Goal: Information Seeking & Learning: Find contact information

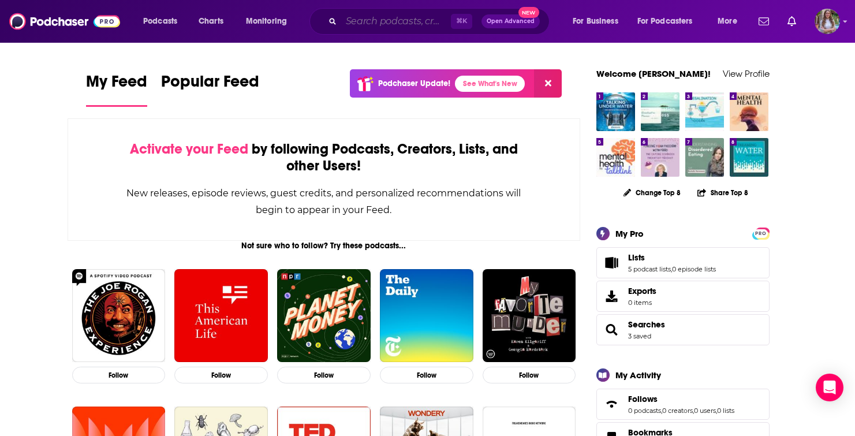
click at [391, 14] on input "Search podcasts, credits, & more..." at bounding box center [396, 21] width 110 height 18
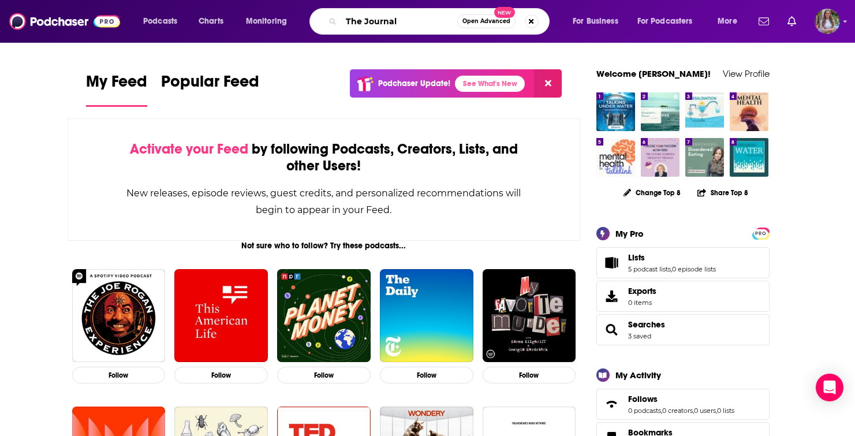
type input "The Journal"
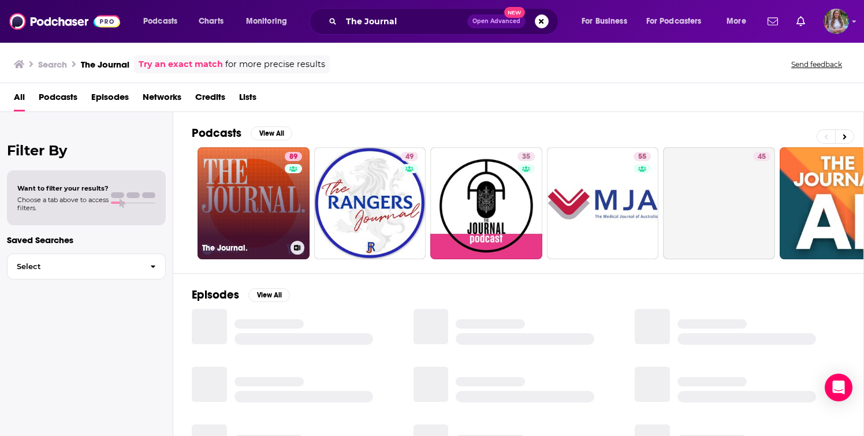
click at [268, 207] on link "89 The Journal." at bounding box center [254, 203] width 112 height 112
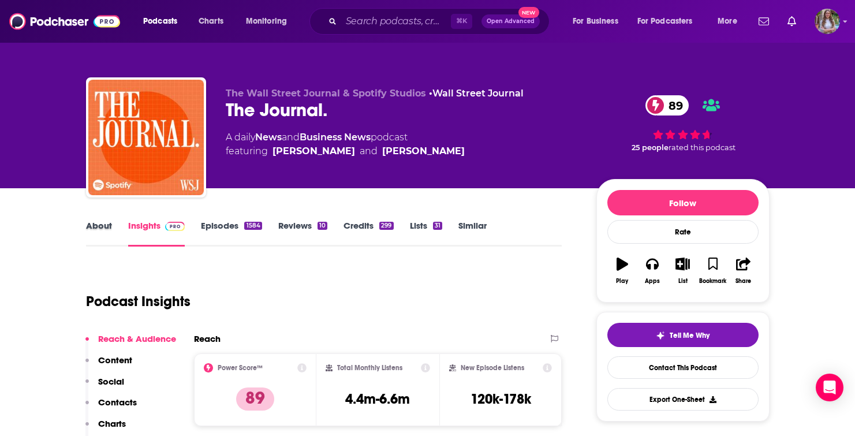
click at [113, 223] on div "About" at bounding box center [107, 233] width 42 height 27
click at [107, 223] on link "About" at bounding box center [99, 233] width 26 height 27
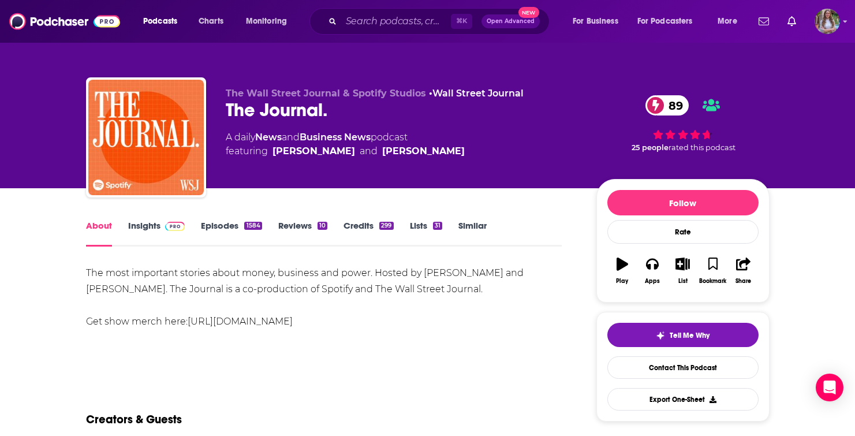
click at [141, 227] on link "Insights" at bounding box center [156, 233] width 57 height 27
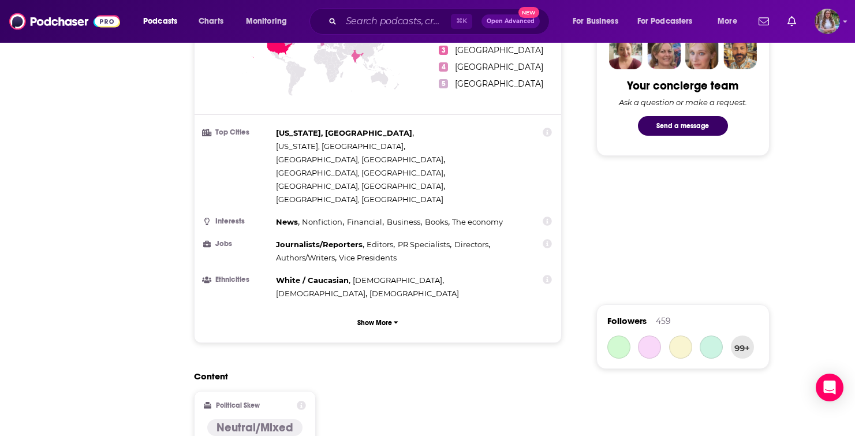
scroll to position [814, 0]
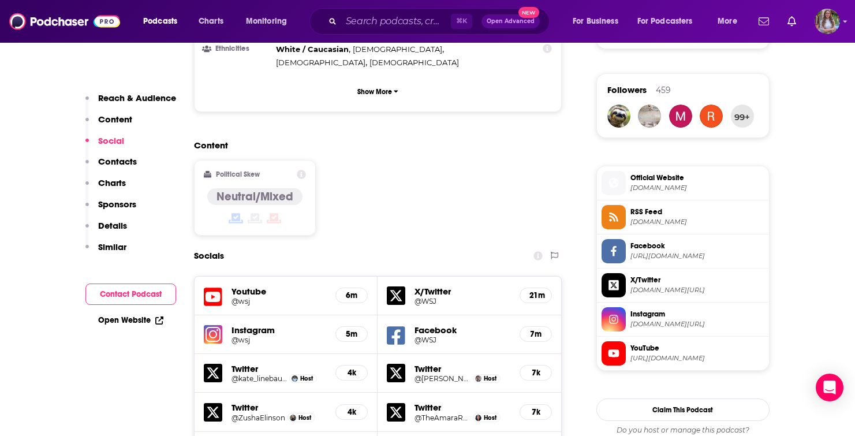
click at [111, 163] on p "Contacts" at bounding box center [117, 161] width 39 height 11
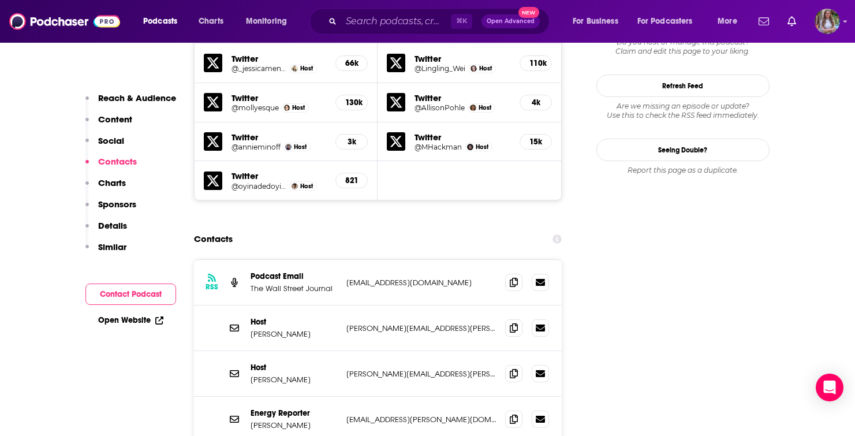
scroll to position [1206, 0]
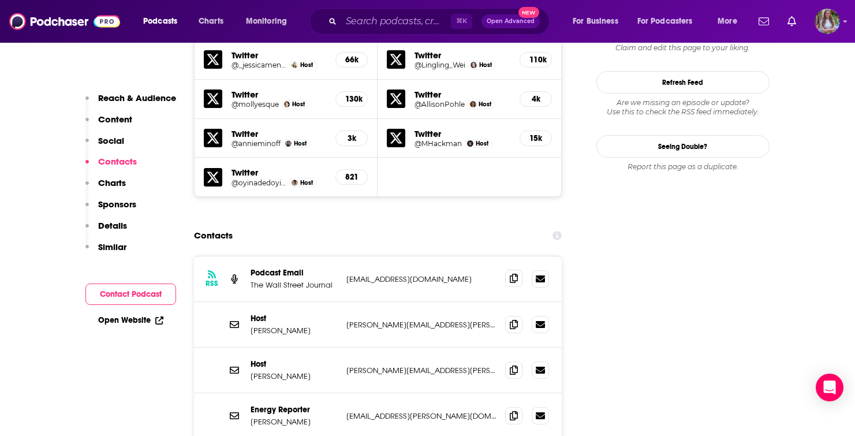
click at [515, 274] on icon at bounding box center [514, 278] width 8 height 9
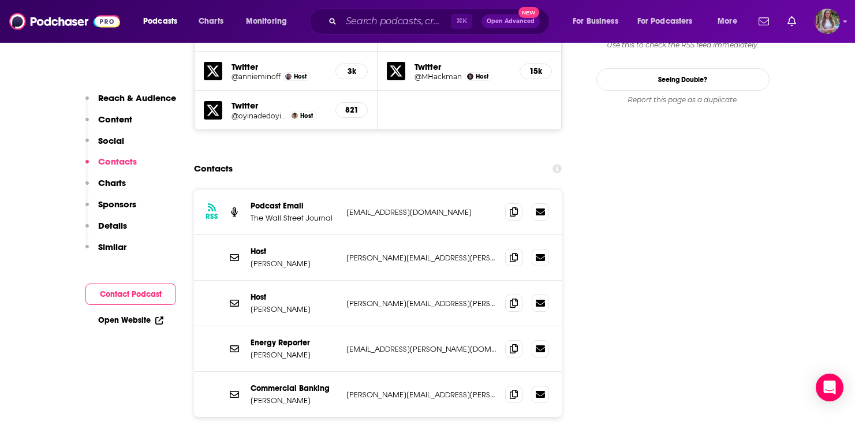
scroll to position [1272, 0]
click at [512, 254] on icon at bounding box center [514, 258] width 8 height 9
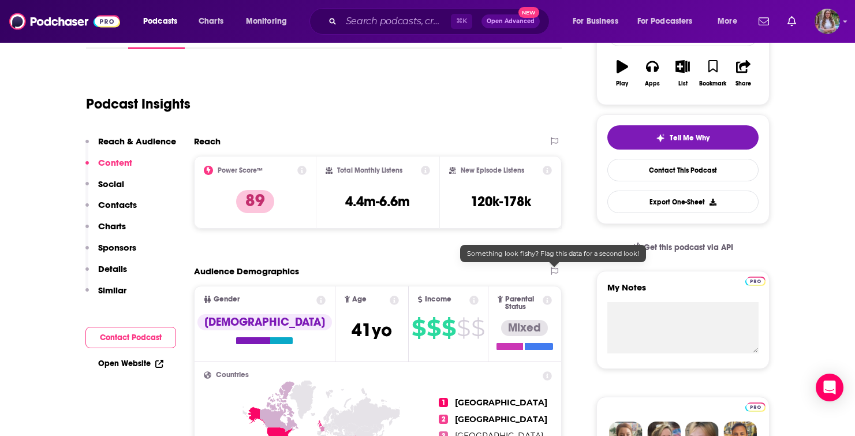
scroll to position [0, 0]
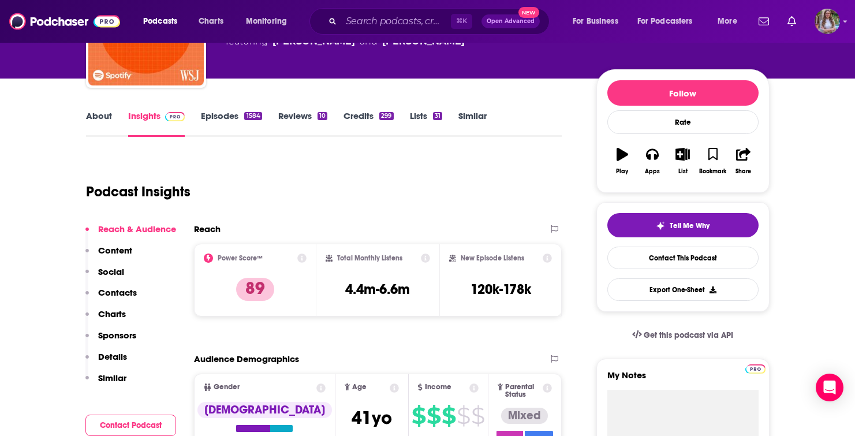
click at [116, 299] on button "Contacts" at bounding box center [110, 297] width 51 height 21
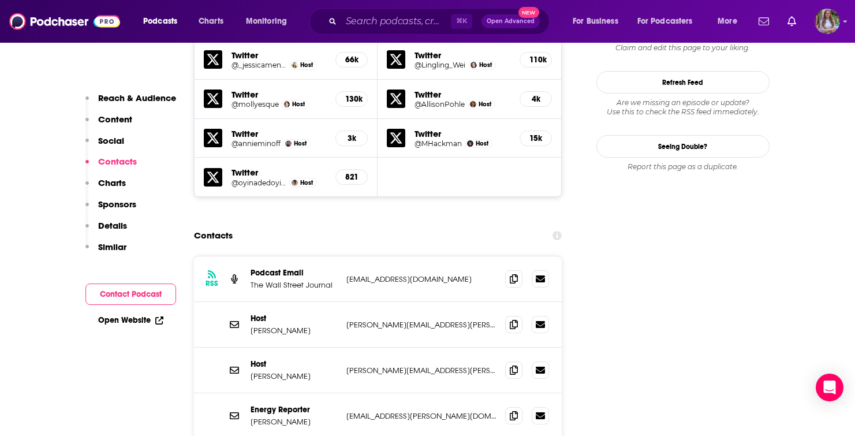
scroll to position [1237, 0]
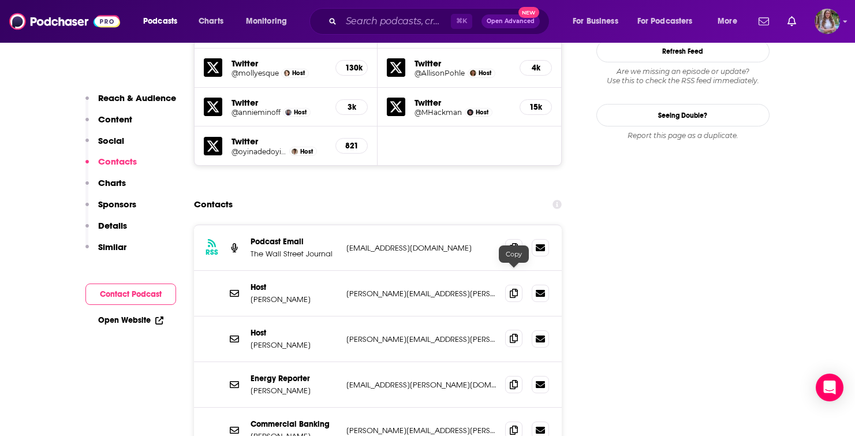
click at [515, 334] on icon at bounding box center [514, 338] width 8 height 9
click at [341, 31] on div "⌘ K Open Advanced New" at bounding box center [430, 21] width 240 height 27
click at [359, 27] on input "Search podcasts, credits, & more..." at bounding box center [396, 21] width 110 height 18
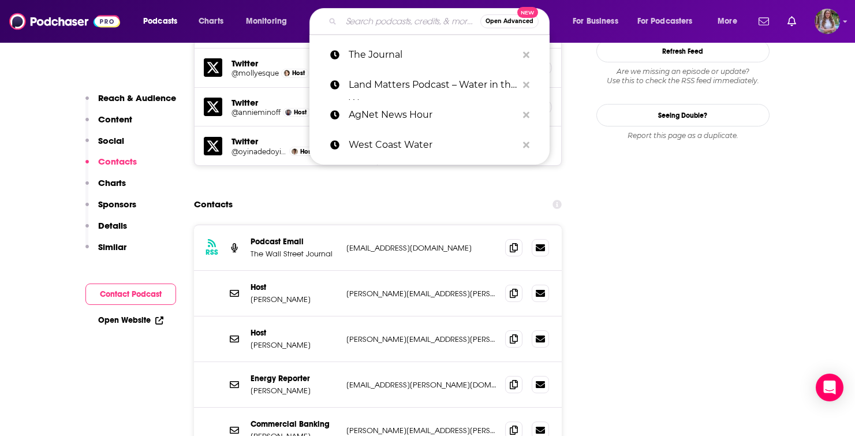
paste input "HBR IdeaCast"
type input "HBR IdeaCast"
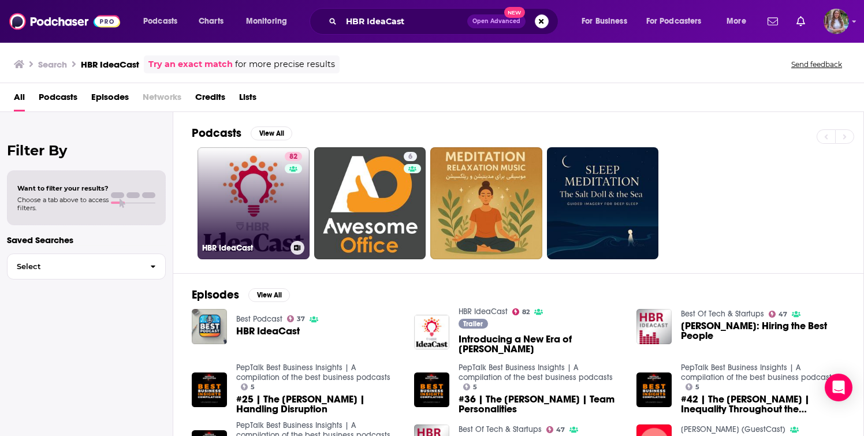
click at [274, 193] on link "82 [PERSON_NAME]" at bounding box center [254, 203] width 112 height 112
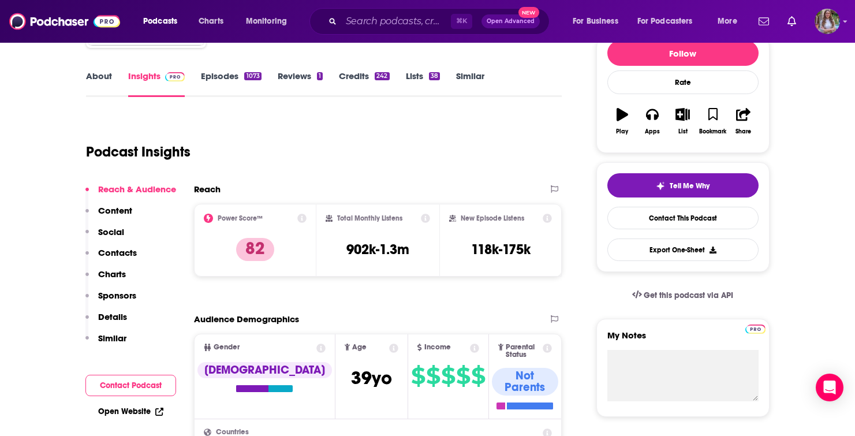
scroll to position [154, 0]
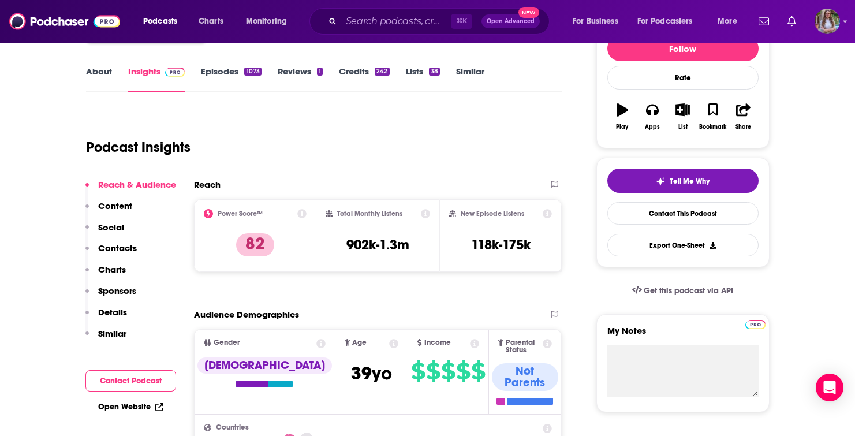
click at [107, 74] on link "About" at bounding box center [99, 79] width 26 height 27
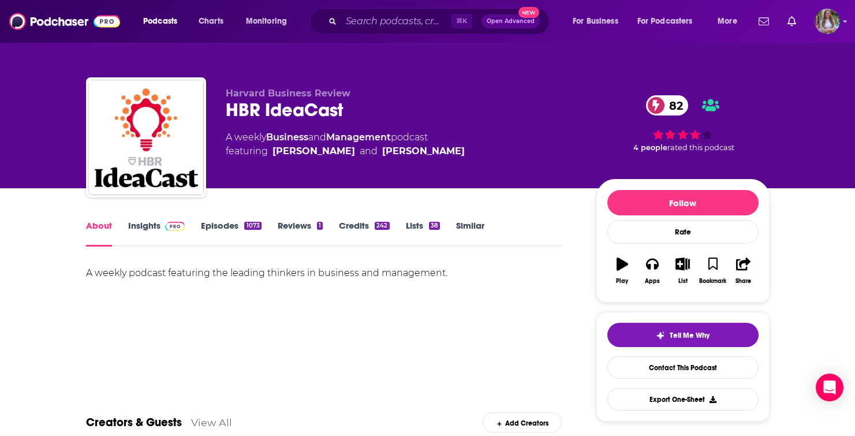
click at [382, 318] on div "A weekly podcast featuring the leading thinkers in business and management." at bounding box center [324, 305] width 476 height 81
click at [150, 226] on link "Insights" at bounding box center [156, 233] width 57 height 27
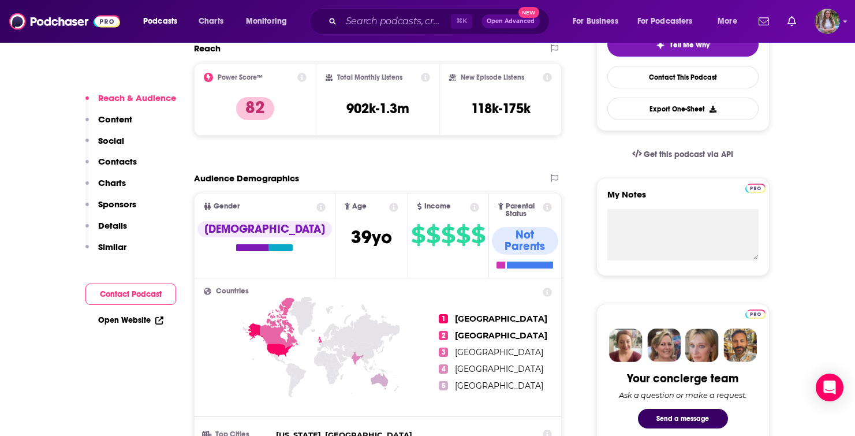
scroll to position [195, 0]
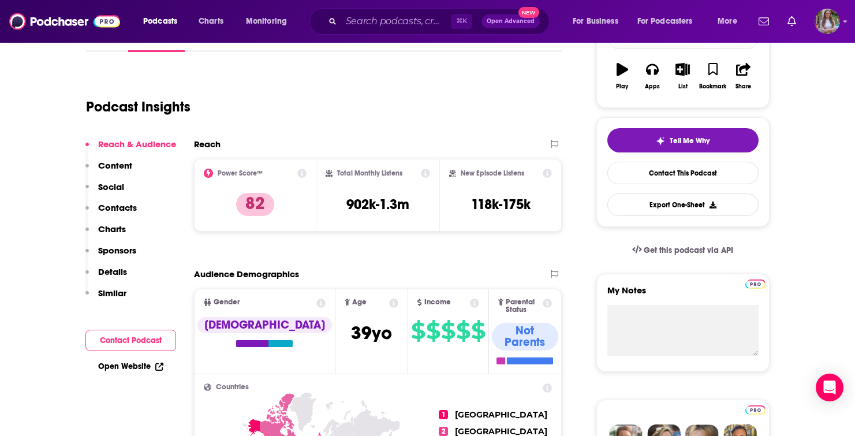
click at [116, 210] on p "Contacts" at bounding box center [117, 207] width 39 height 11
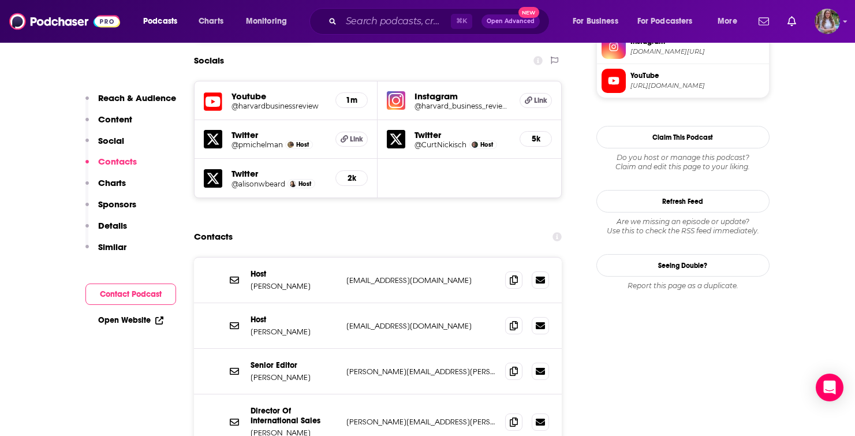
scroll to position [1019, 0]
click at [519, 270] on span at bounding box center [513, 278] width 17 height 17
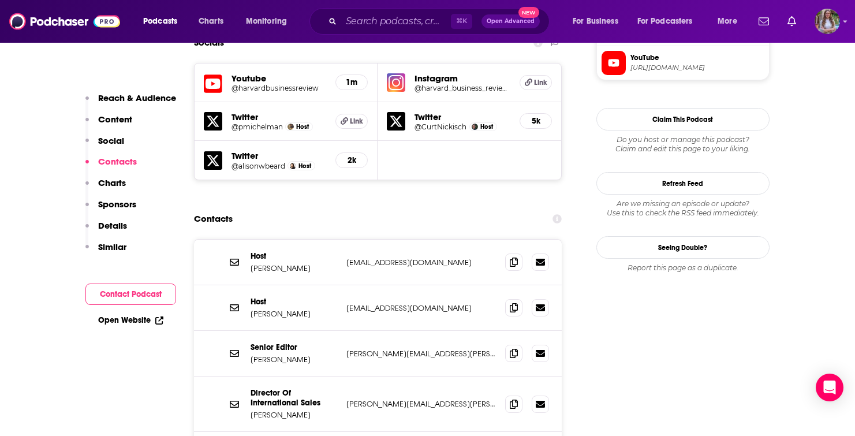
scroll to position [1031, 0]
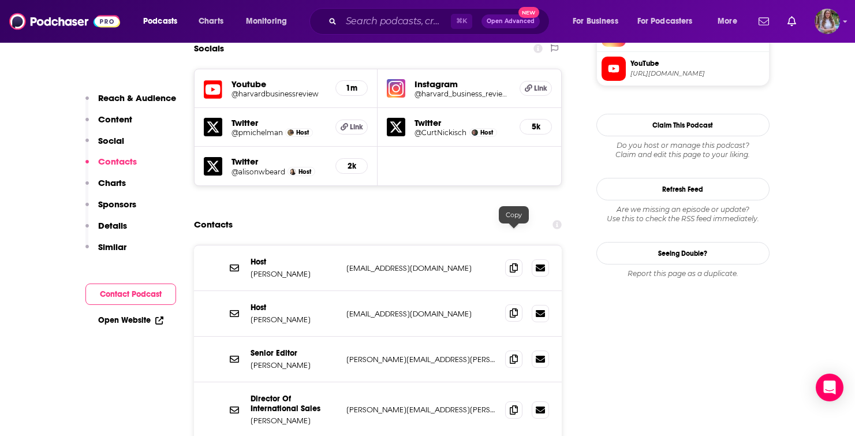
click at [514, 308] on icon at bounding box center [514, 312] width 8 height 9
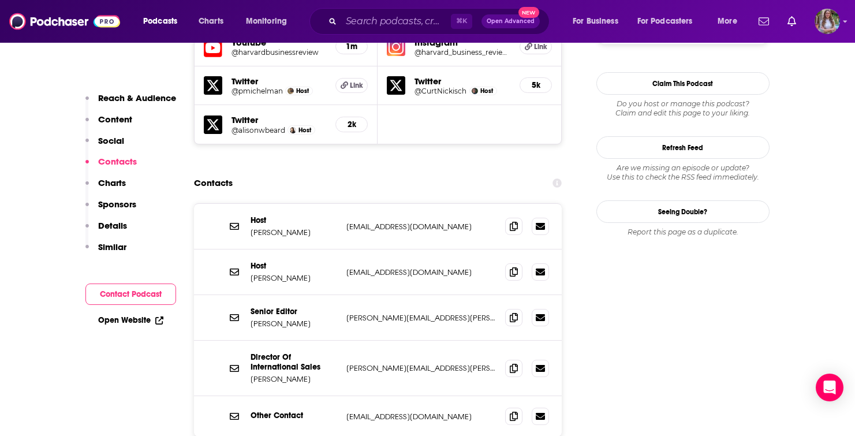
scroll to position [1074, 0]
click at [510, 311] on icon at bounding box center [514, 315] width 8 height 9
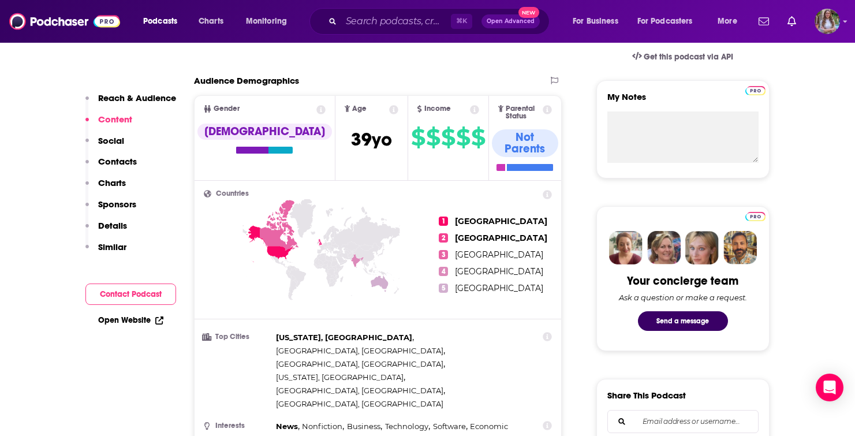
scroll to position [382, 0]
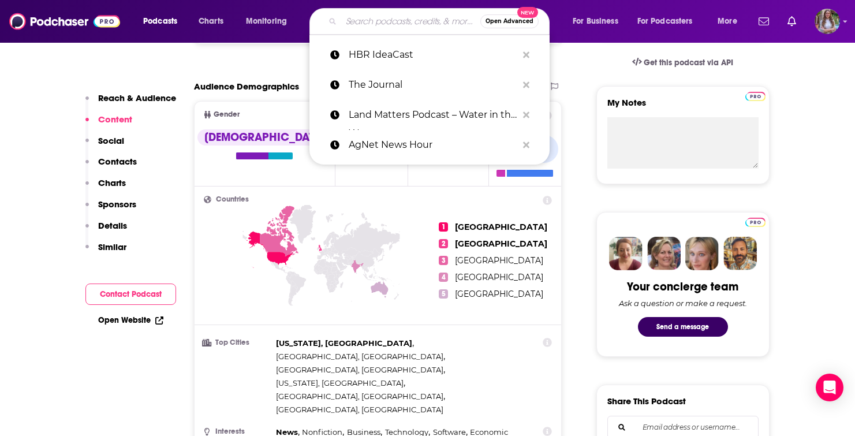
click at [383, 24] on input "Search podcasts, credits, & more..." at bounding box center [410, 21] width 139 height 18
paste input "Masters of Scale"
type input "Masters of Scale"
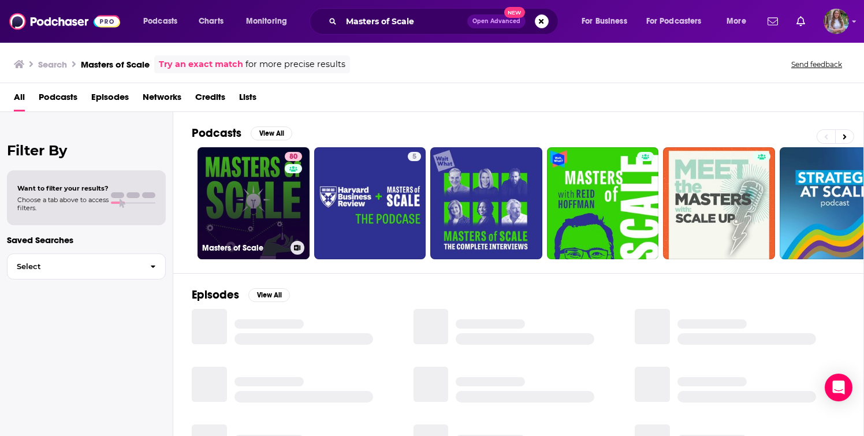
click at [263, 189] on link "80 Masters of Scale" at bounding box center [254, 203] width 112 height 112
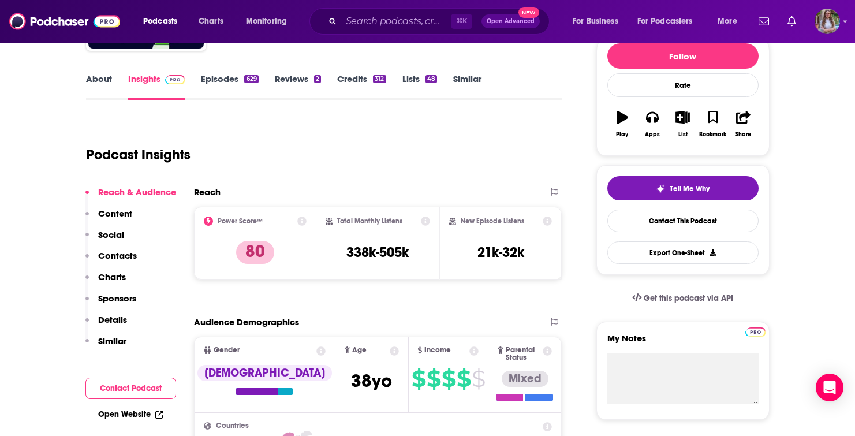
scroll to position [151, 0]
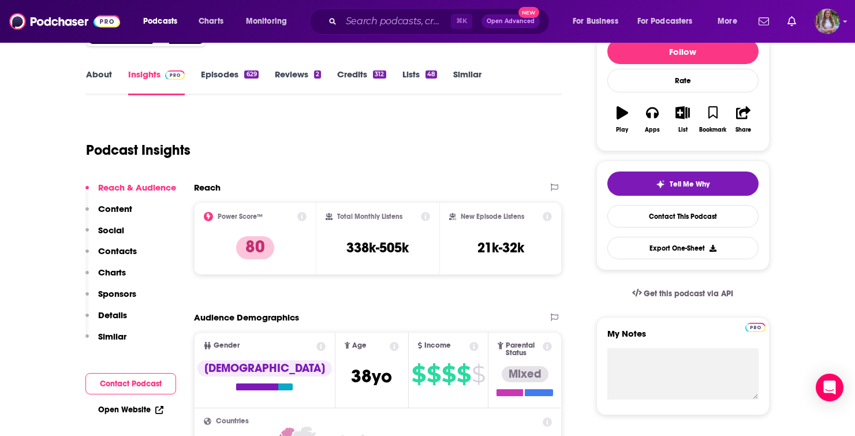
click at [132, 254] on p "Contacts" at bounding box center [117, 250] width 39 height 11
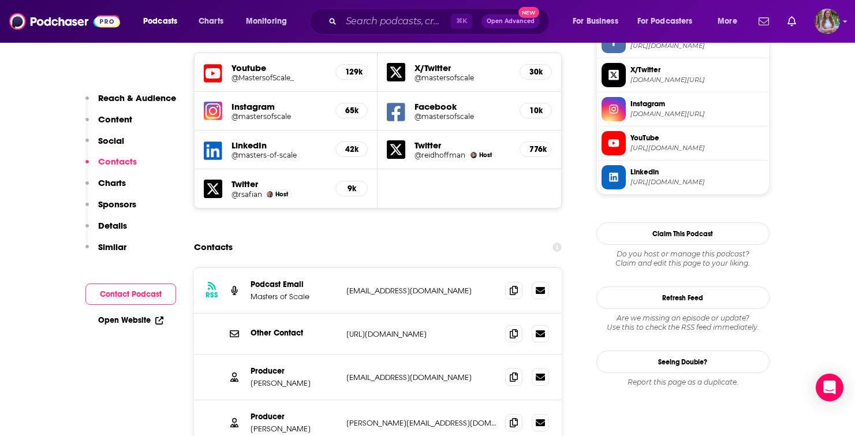
scroll to position [1045, 0]
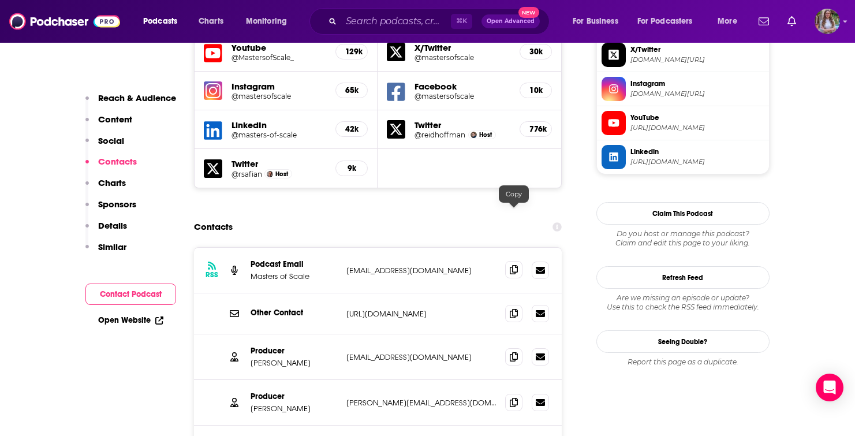
click at [517, 265] on icon at bounding box center [514, 269] width 8 height 9
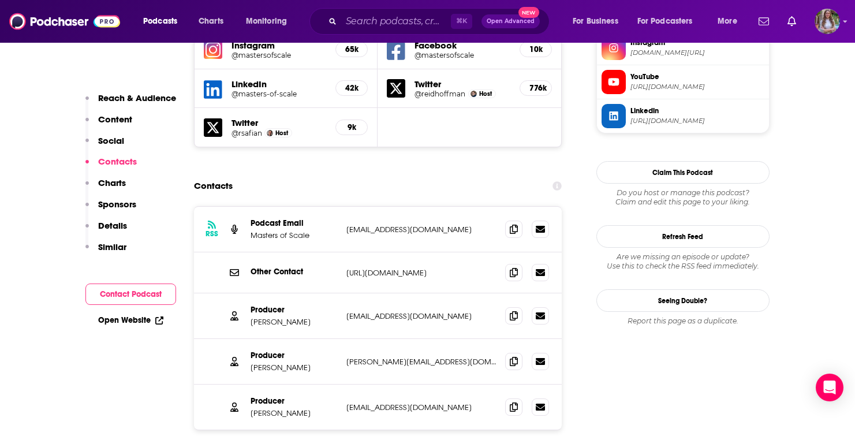
scroll to position [1112, 0]
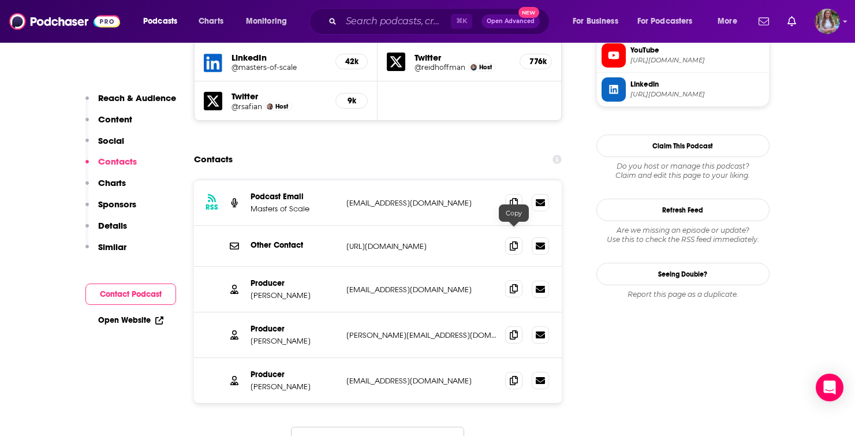
click at [519, 280] on span at bounding box center [513, 288] width 17 height 17
click at [516, 284] on icon at bounding box center [514, 288] width 8 height 9
click at [512, 330] on icon at bounding box center [514, 334] width 8 height 9
click at [518, 371] on span at bounding box center [513, 379] width 17 height 17
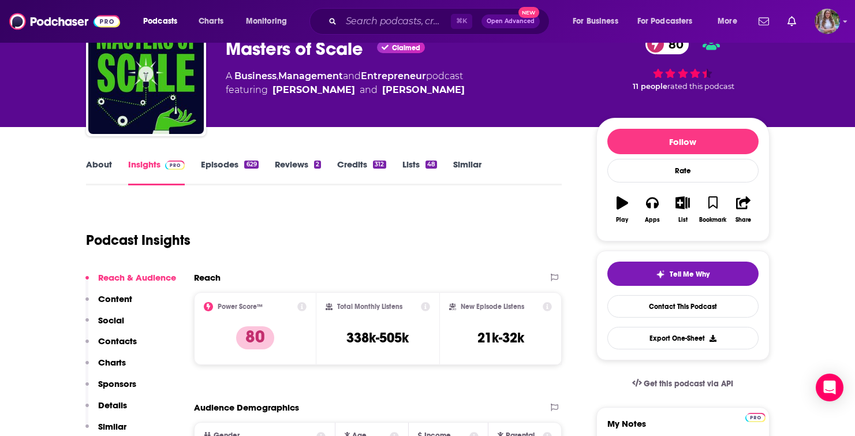
scroll to position [0, 0]
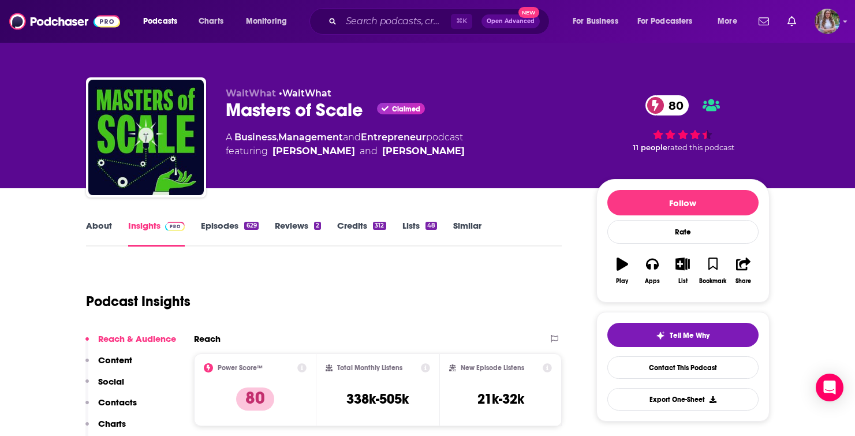
click at [397, 8] on div "Podcasts Charts Monitoring ⌘ K Open Advanced New For Business For Podcasters Mo…" at bounding box center [427, 21] width 855 height 43
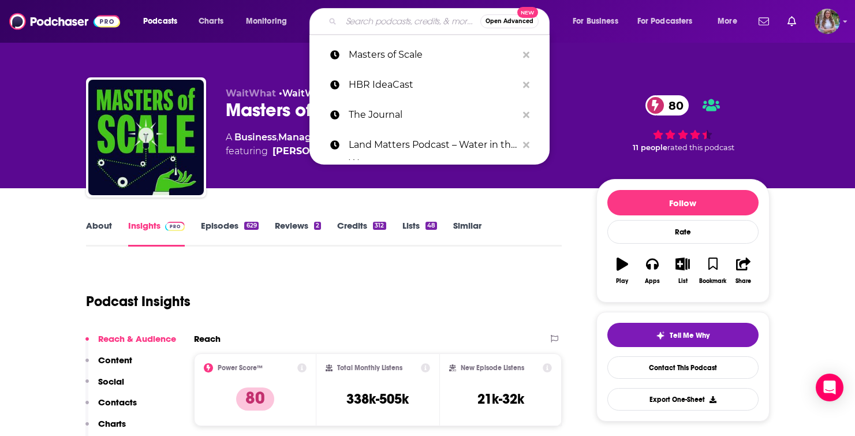
click at [391, 17] on input "Search podcasts, credits, & more..." at bounding box center [410, 21] width 139 height 18
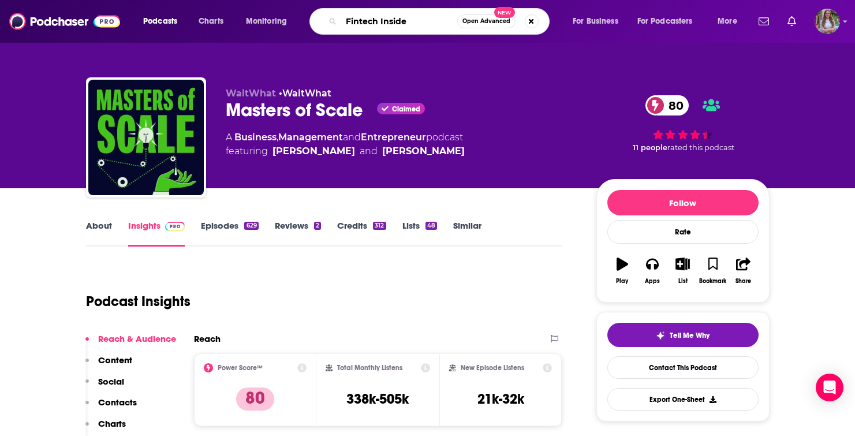
type input "Fintech Insider"
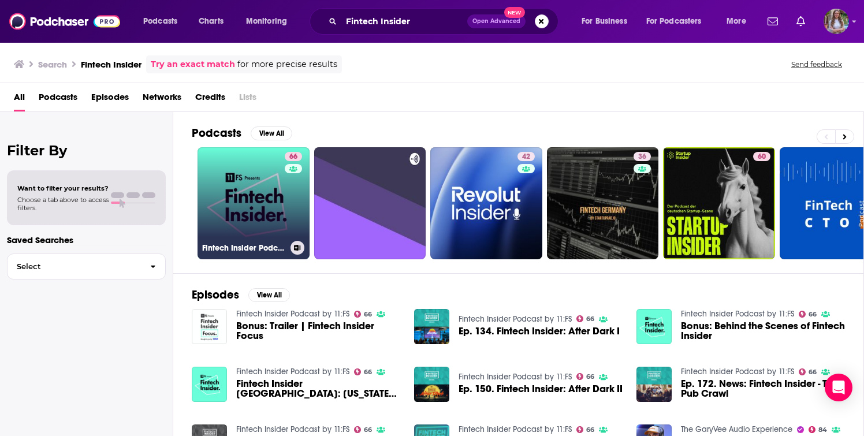
click at [268, 191] on link "66 Fintech Insider Podcast by 11:FS" at bounding box center [254, 203] width 112 height 112
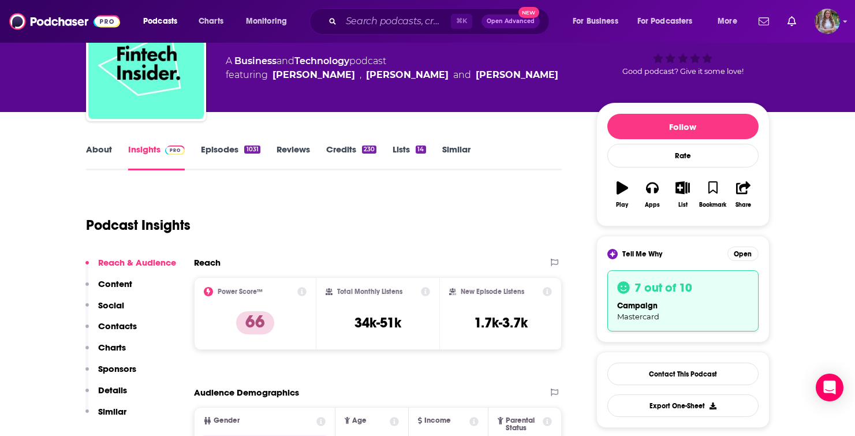
scroll to position [85, 0]
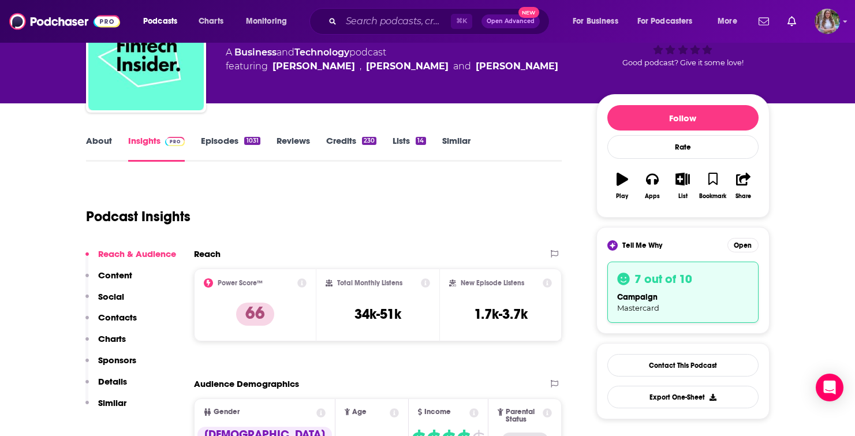
click at [103, 137] on link "About" at bounding box center [99, 148] width 26 height 27
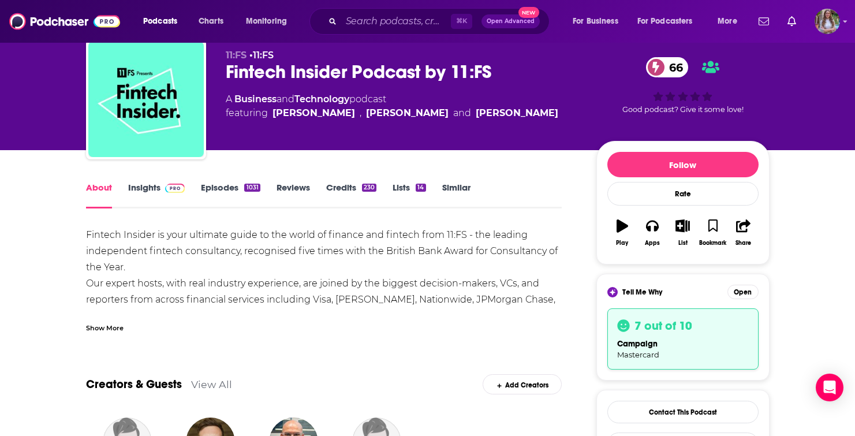
scroll to position [39, 0]
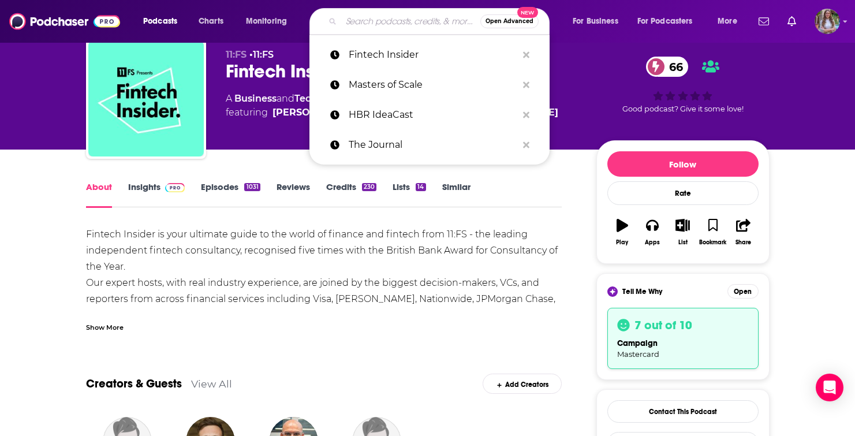
click at [387, 26] on input "Search podcasts, credits, & more..." at bounding box center [410, 21] width 139 height 18
paste input "Pivot"
type input "Pivot"
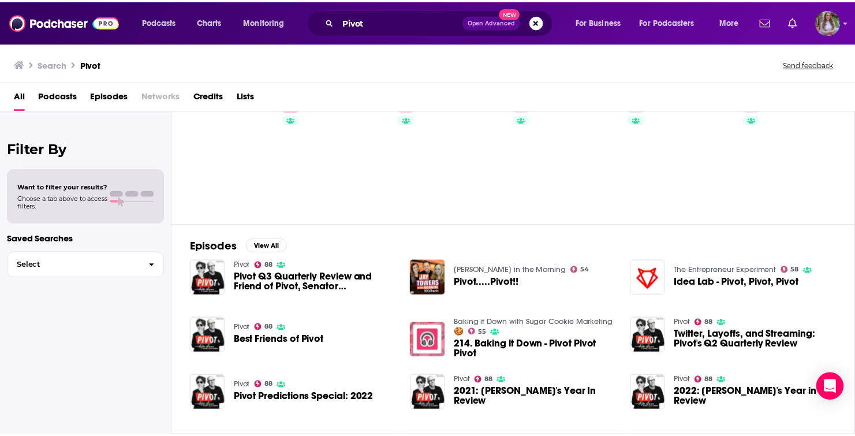
scroll to position [40, 0]
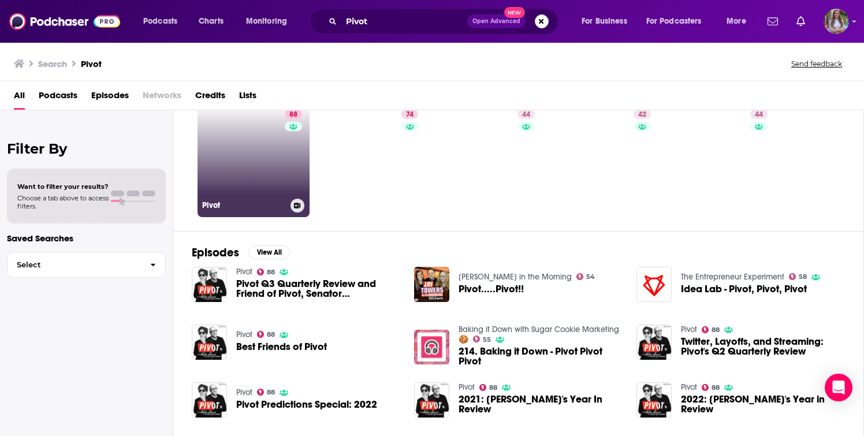
click at [299, 158] on div "88" at bounding box center [295, 154] width 20 height 89
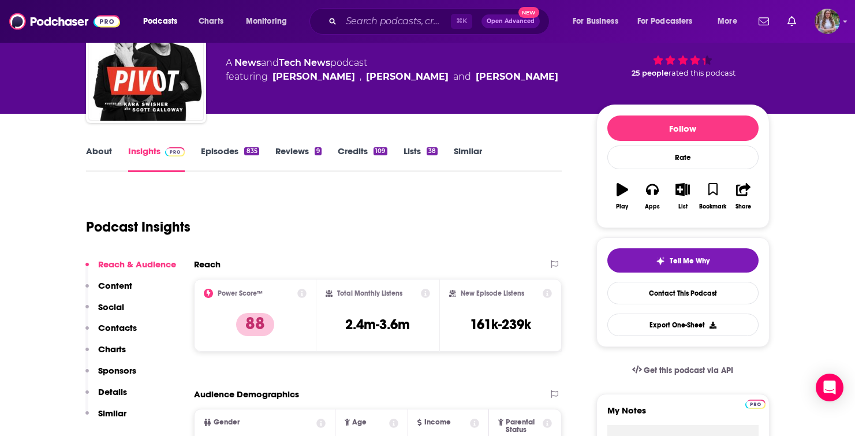
scroll to position [50, 0]
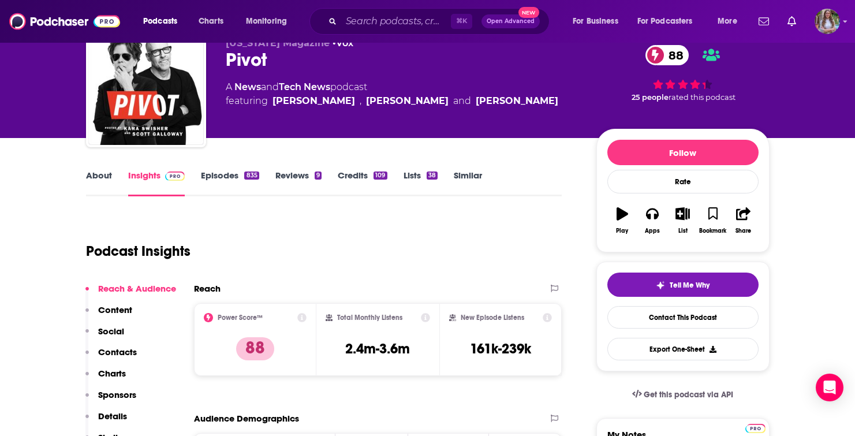
click at [107, 169] on div "About Insights Episodes 835 Reviews 9 Credits 109 Lists 38 Similar" at bounding box center [324, 182] width 476 height 28
click at [106, 176] on link "About" at bounding box center [99, 183] width 26 height 27
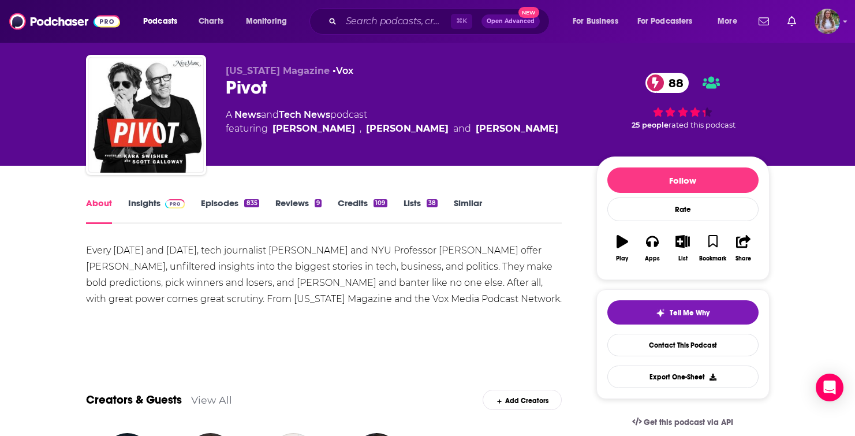
scroll to position [44, 0]
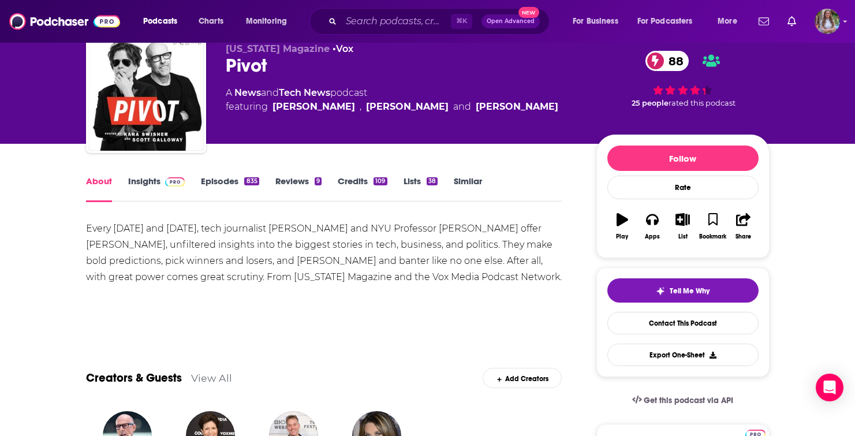
click at [156, 184] on link "Insights" at bounding box center [156, 189] width 57 height 27
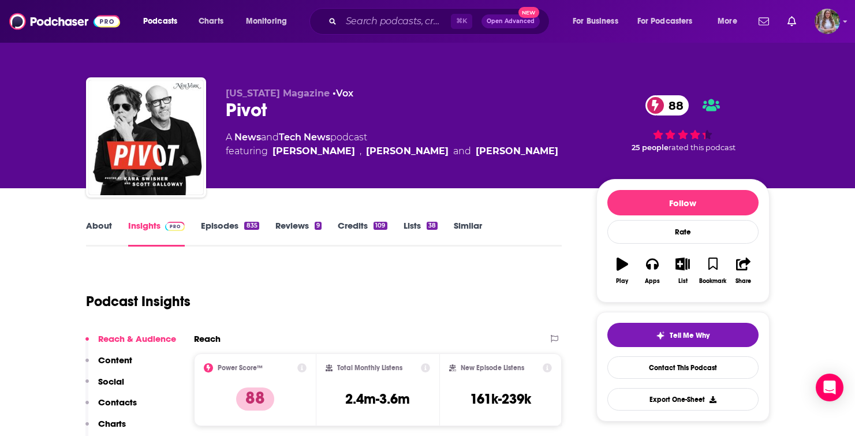
click at [223, 226] on link "Episodes 835" at bounding box center [230, 233] width 58 height 27
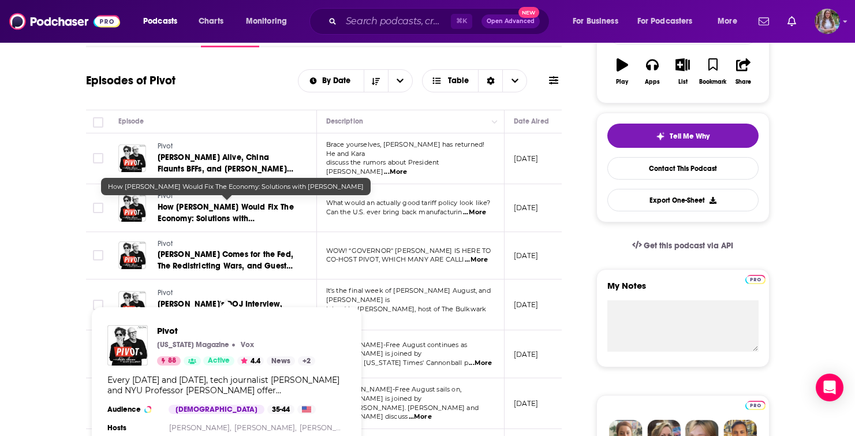
scroll to position [25, 0]
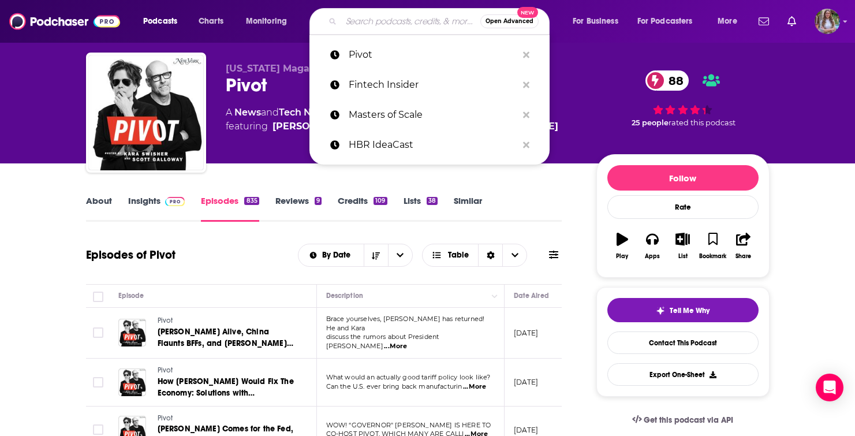
click at [385, 18] on input "Search podcasts, credits, & more..." at bounding box center [410, 21] width 139 height 18
paste input "The Daily Crunch ("
type input "The Daily Crunch ("
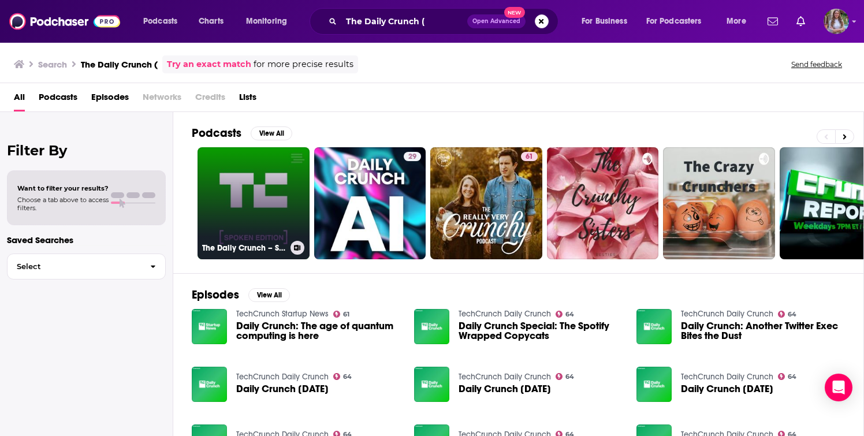
click at [273, 203] on link "The Daily Crunch – Spoken Edition" at bounding box center [254, 203] width 112 height 112
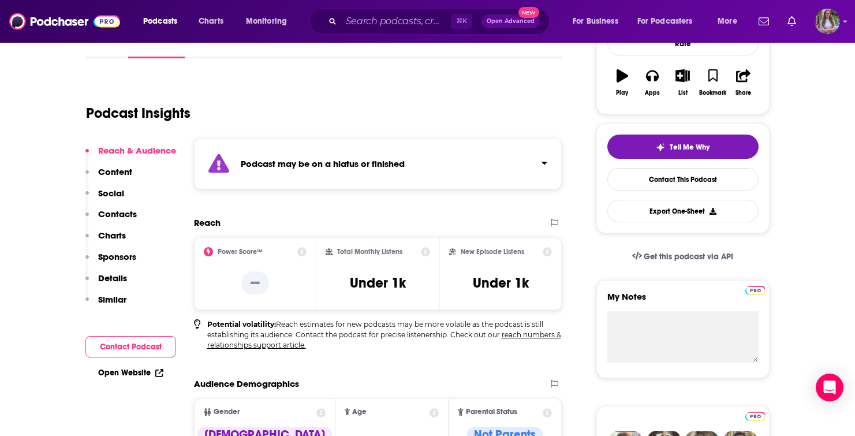
scroll to position [140, 0]
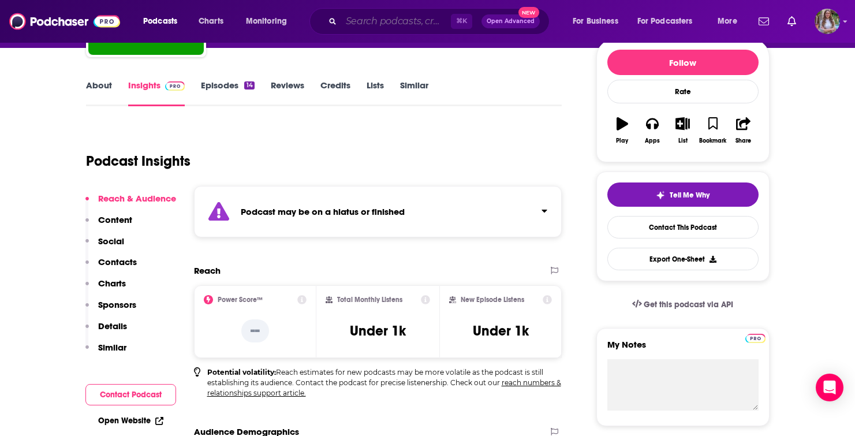
click at [364, 15] on input "Search podcasts, credits, & more..." at bounding box center [396, 21] width 110 height 18
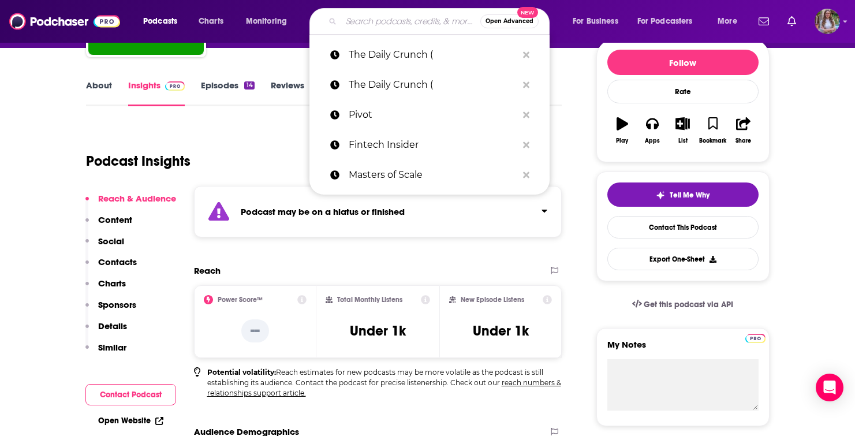
paste input "Odd Lots"
type input "Odd Lots"
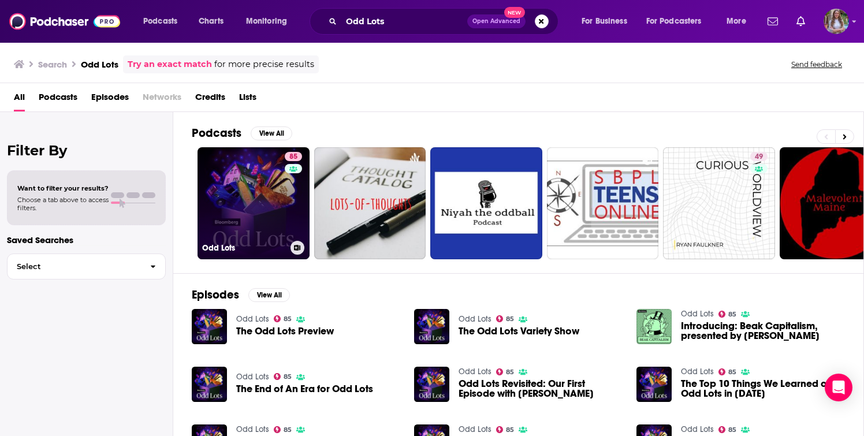
click at [263, 184] on link "85 Odd Lots" at bounding box center [254, 203] width 112 height 112
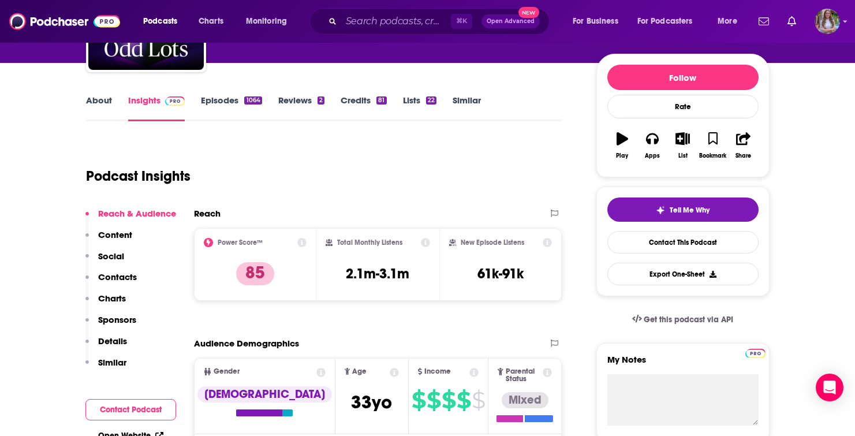
scroll to position [99, 0]
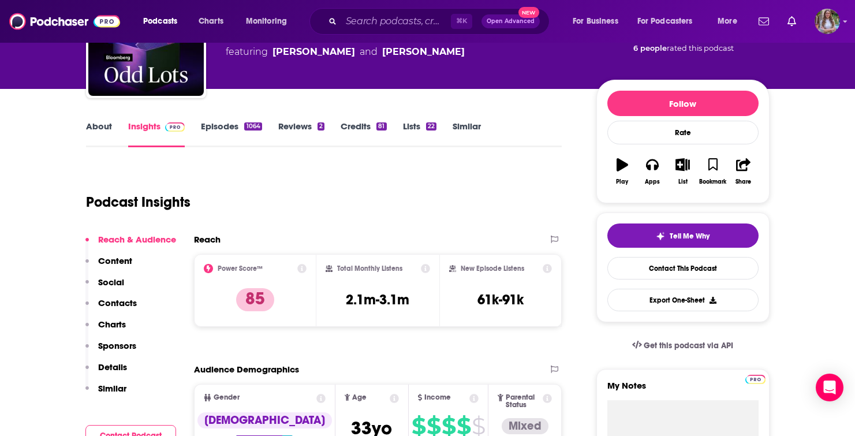
click at [217, 128] on link "Episodes 1064" at bounding box center [231, 134] width 61 height 27
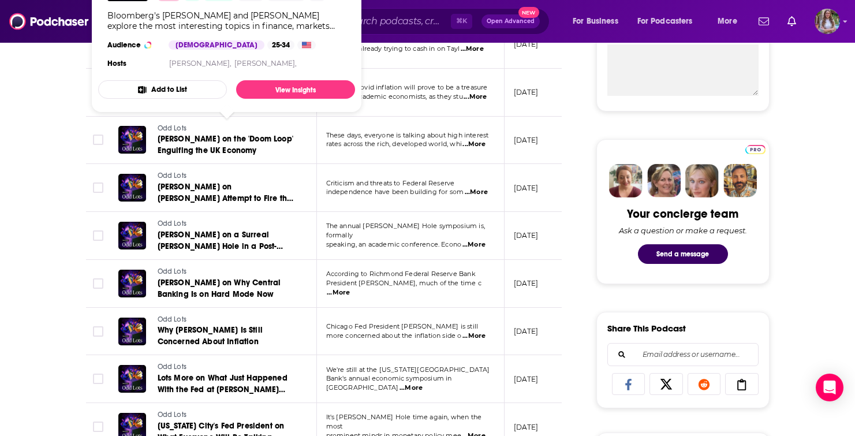
scroll to position [461, 0]
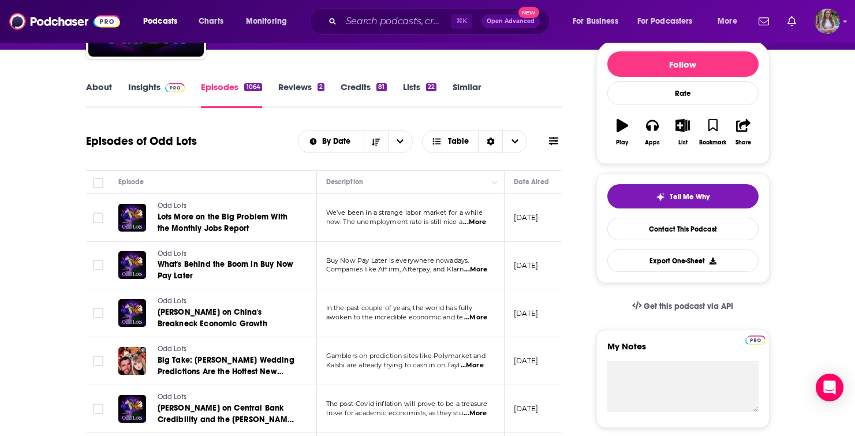
scroll to position [0, 0]
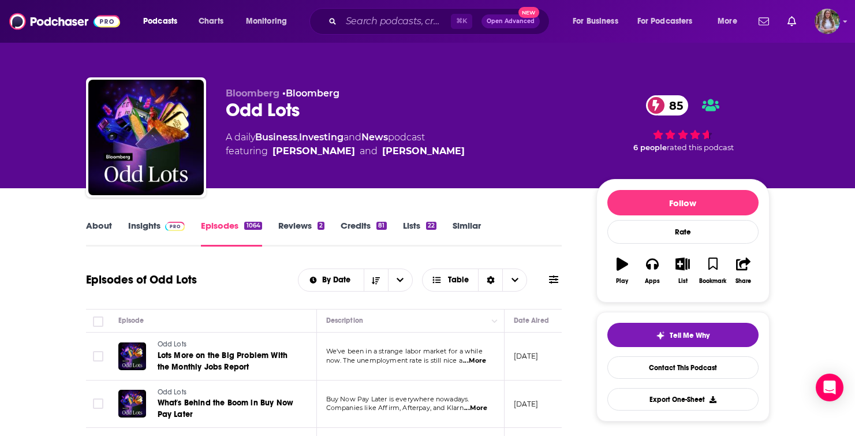
click at [150, 226] on link "Insights" at bounding box center [156, 233] width 57 height 27
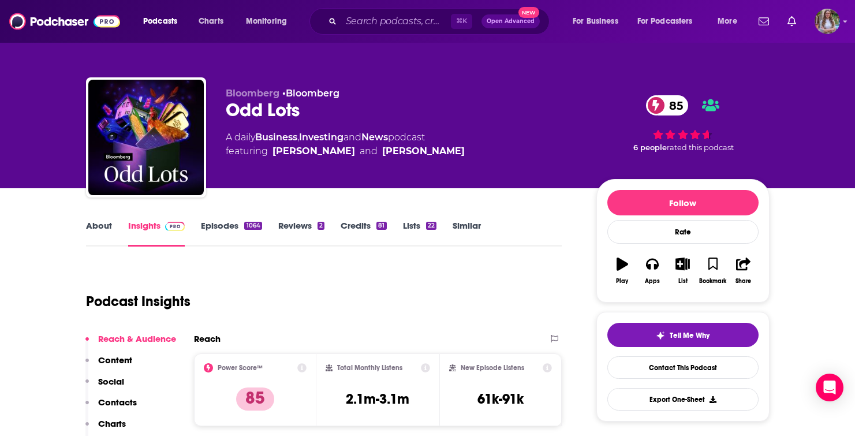
click at [106, 223] on link "About" at bounding box center [99, 233] width 26 height 27
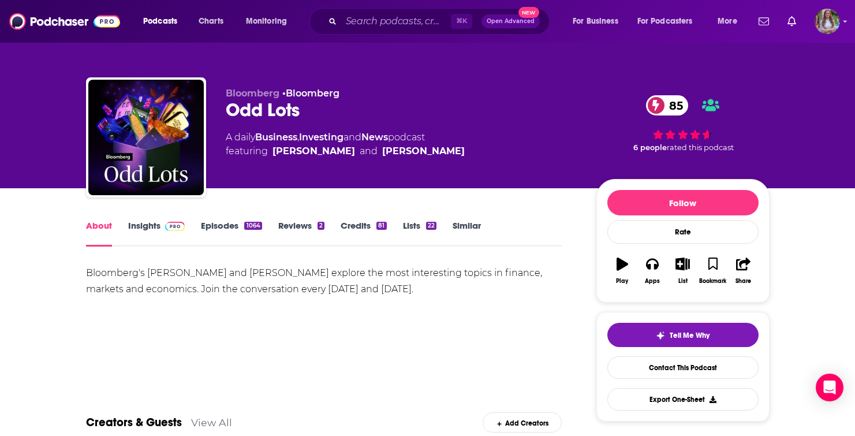
click at [170, 220] on span at bounding box center [175, 225] width 20 height 11
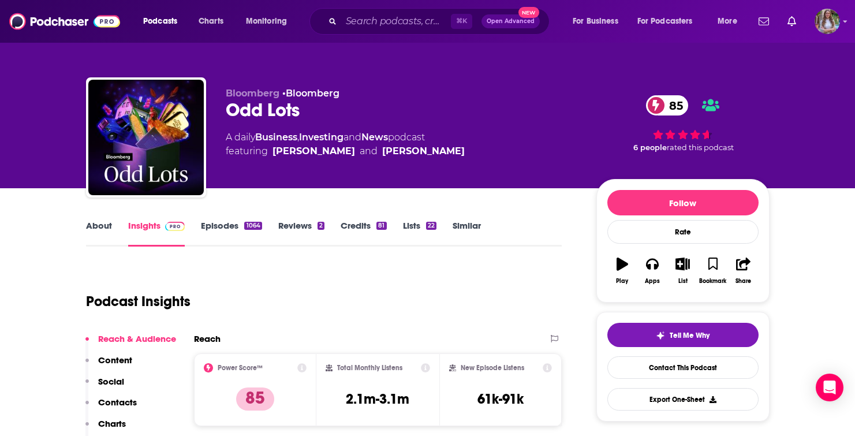
scroll to position [62, 0]
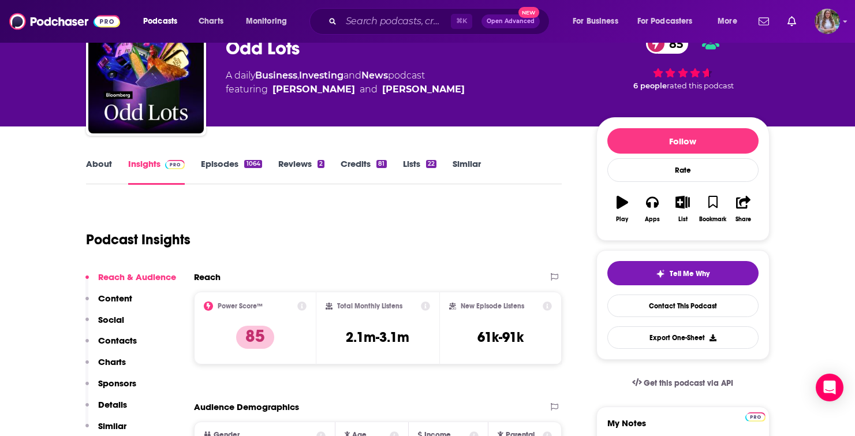
click at [98, 161] on link "About" at bounding box center [99, 171] width 26 height 27
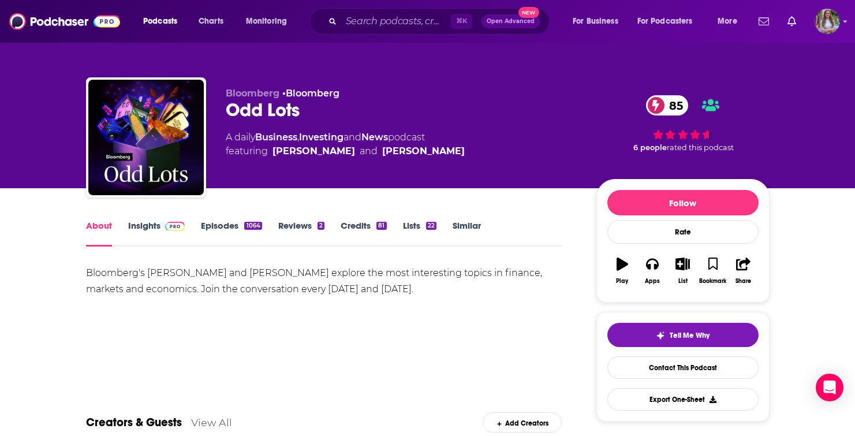
click at [150, 226] on link "Insights" at bounding box center [156, 233] width 57 height 27
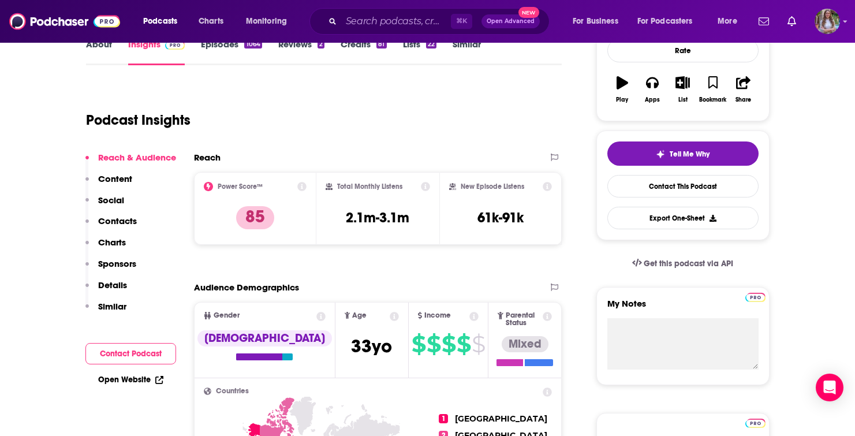
click at [114, 221] on p "Contacts" at bounding box center [117, 220] width 39 height 11
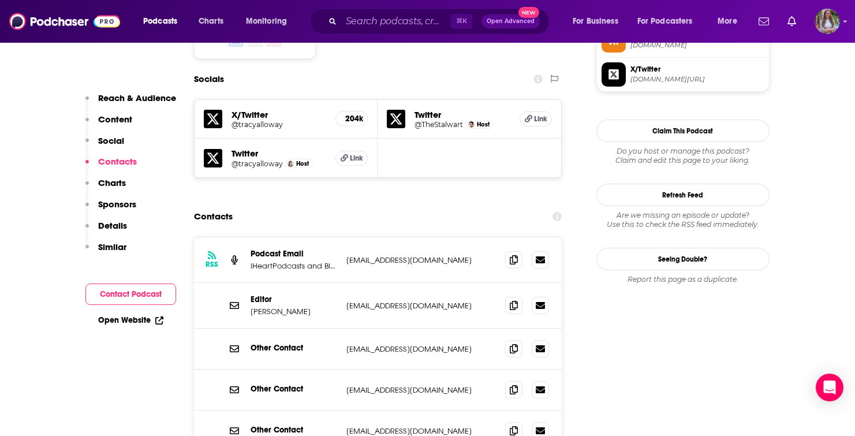
scroll to position [994, 0]
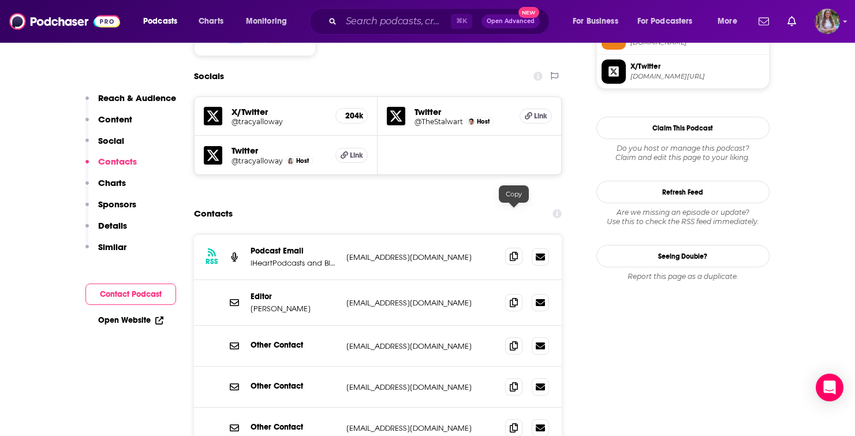
click at [512, 252] on icon at bounding box center [514, 256] width 8 height 9
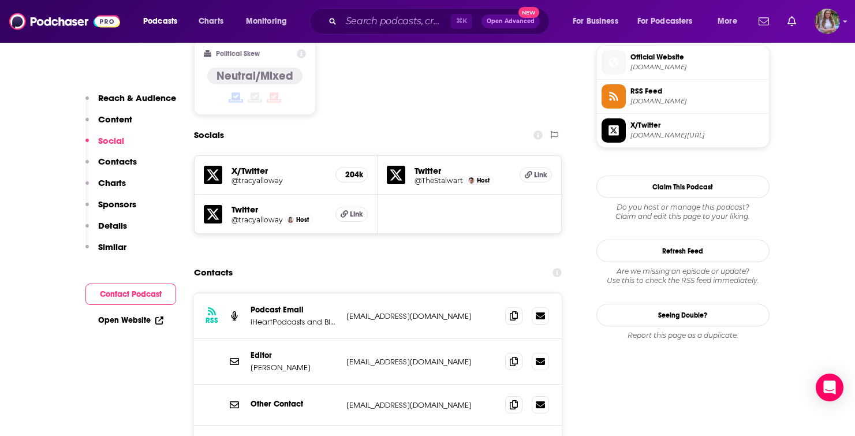
scroll to position [934, 0]
click at [517, 357] on icon at bounding box center [514, 361] width 8 height 9
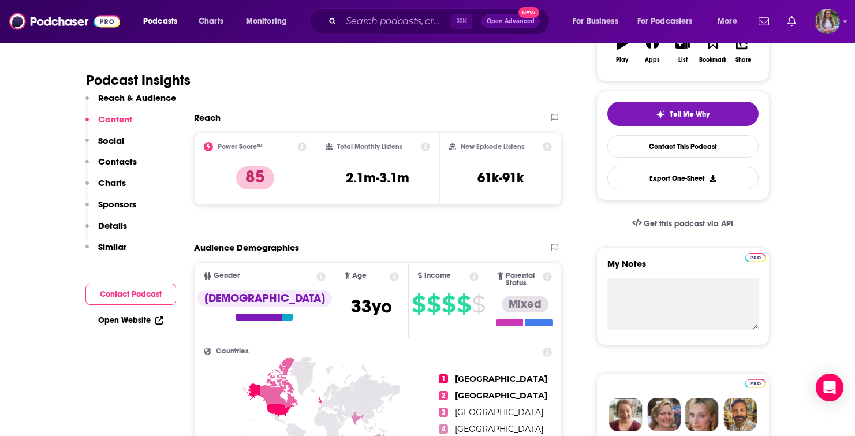
scroll to position [0, 0]
